Goal: Check status: Check status

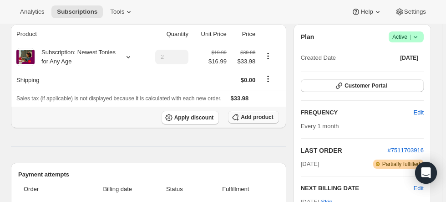
scroll to position [73, 0]
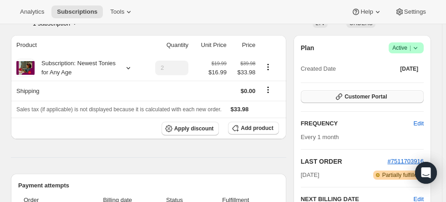
click at [374, 97] on span "Customer Portal" at bounding box center [366, 96] width 42 height 7
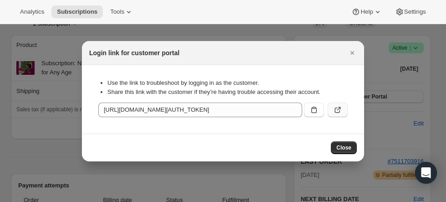
click at [337, 109] on icon ":rc1:" at bounding box center [337, 109] width 9 height 9
click at [352, 54] on icon "Close" at bounding box center [352, 52] width 9 height 9
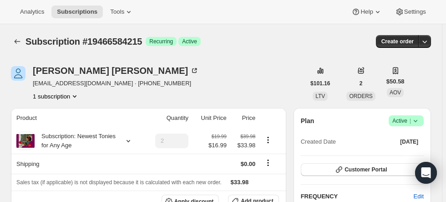
scroll to position [73, 0]
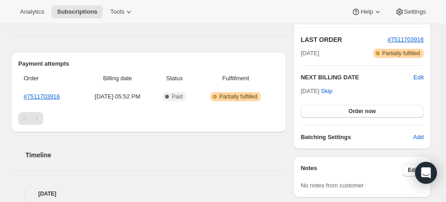
scroll to position [182, 0]
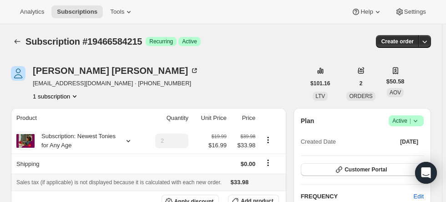
click at [130, 175] on th "Sales tax (if applicable) is not displayed because it is calculated with each n…" at bounding box center [149, 182] width 276 height 17
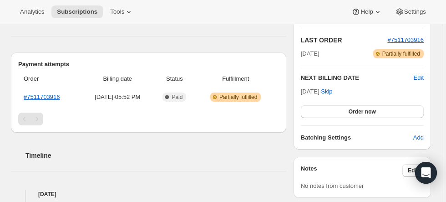
scroll to position [182, 0]
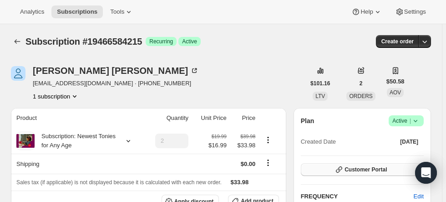
click at [336, 171] on button "Customer Portal" at bounding box center [362, 169] width 123 height 13
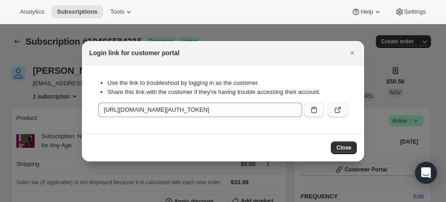
click at [338, 106] on icon ":rc1:" at bounding box center [337, 109] width 9 height 9
click at [352, 48] on button "Close" at bounding box center [352, 52] width 13 height 13
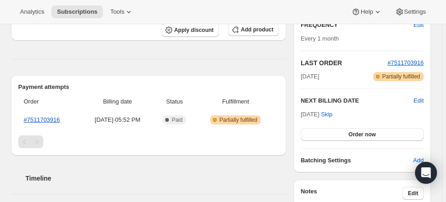
scroll to position [182, 0]
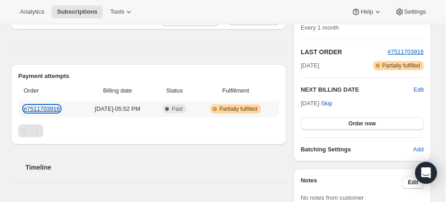
click at [41, 110] on link "#7511703916" at bounding box center [42, 108] width 36 height 7
